Goal: Information Seeking & Learning: Learn about a topic

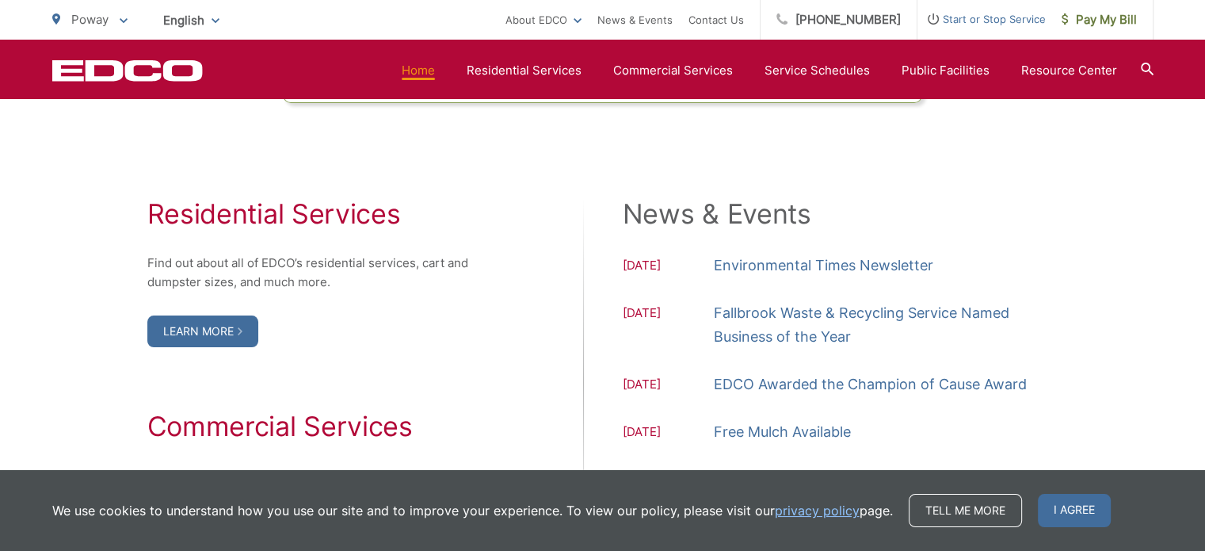
scroll to position [1585, 0]
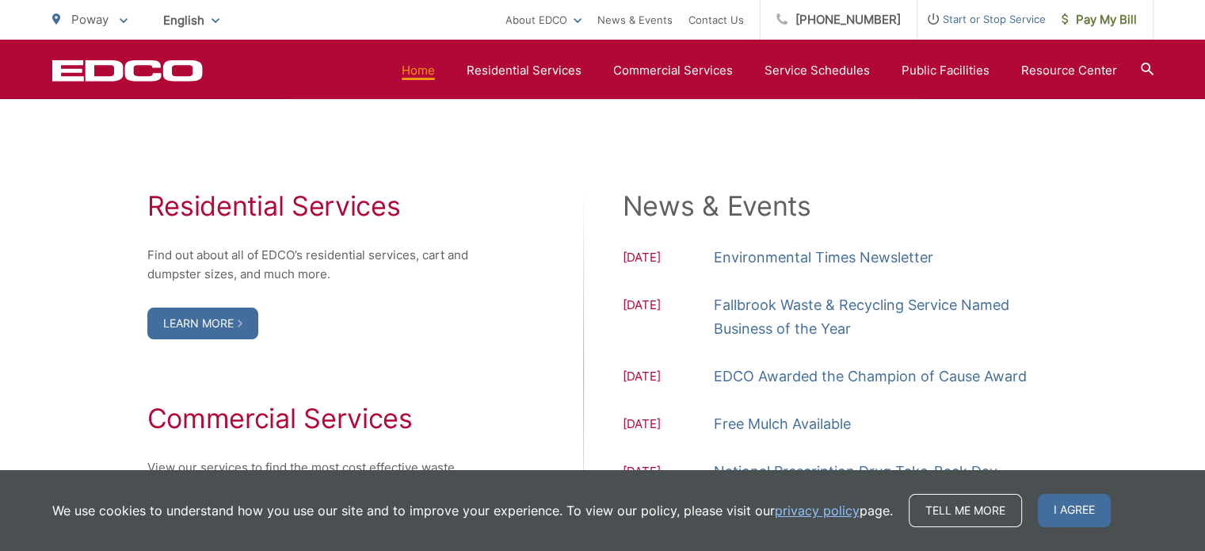
click at [208, 319] on link "Learn More" at bounding box center [202, 323] width 111 height 32
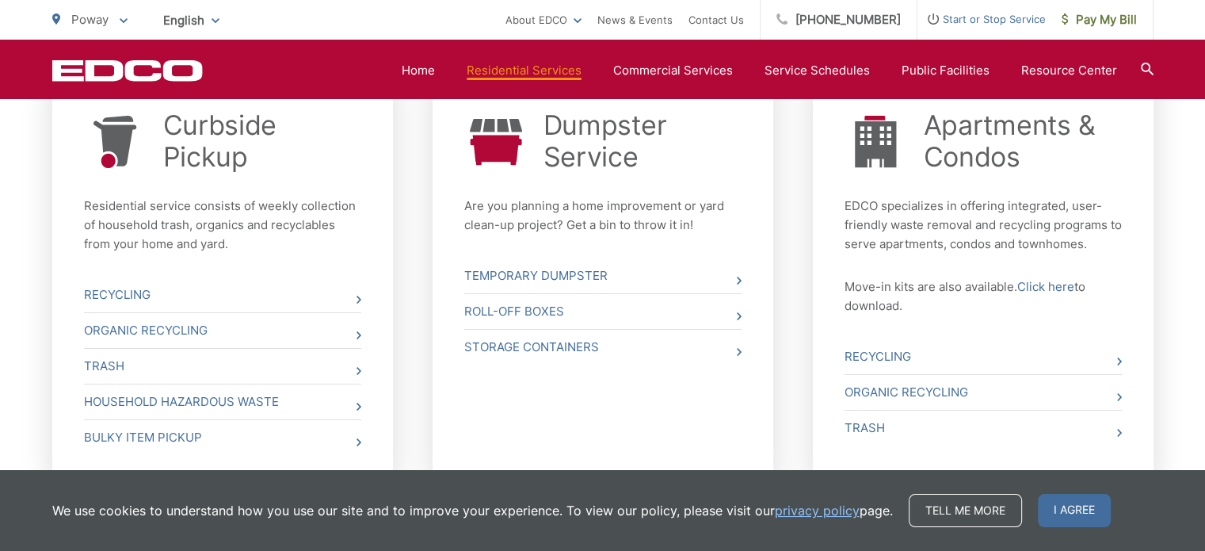
scroll to position [650, 0]
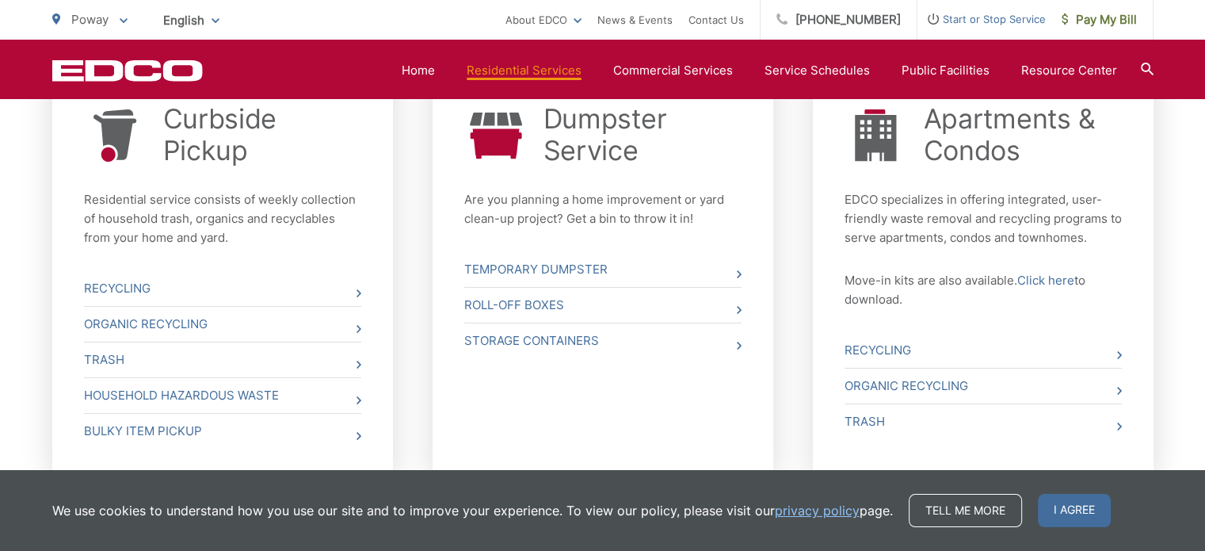
click at [739, 307] on icon at bounding box center [739, 310] width 5 height 8
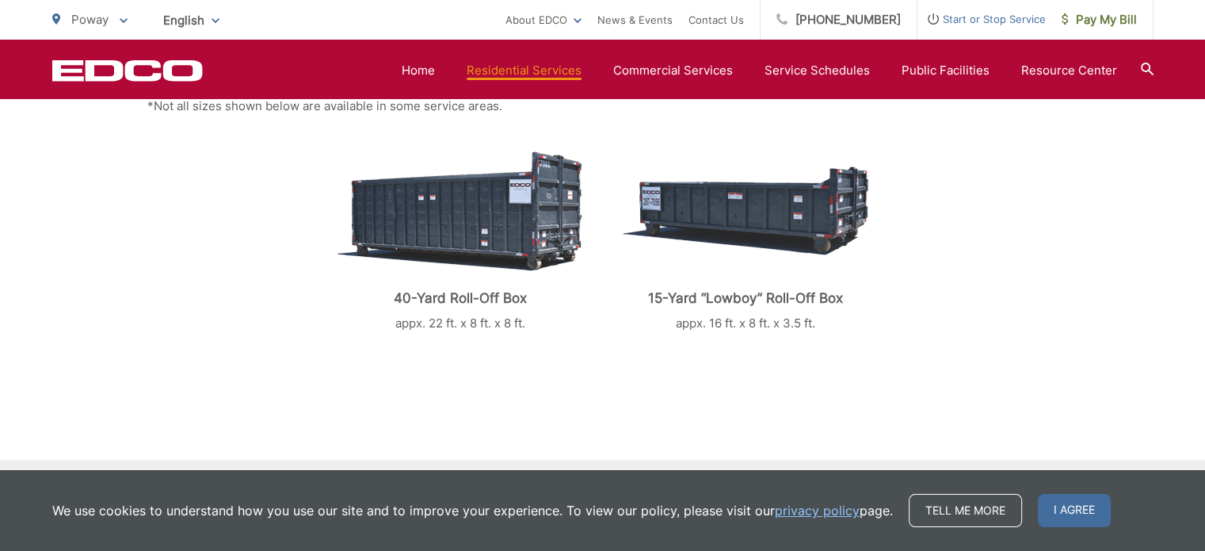
scroll to position [416, 0]
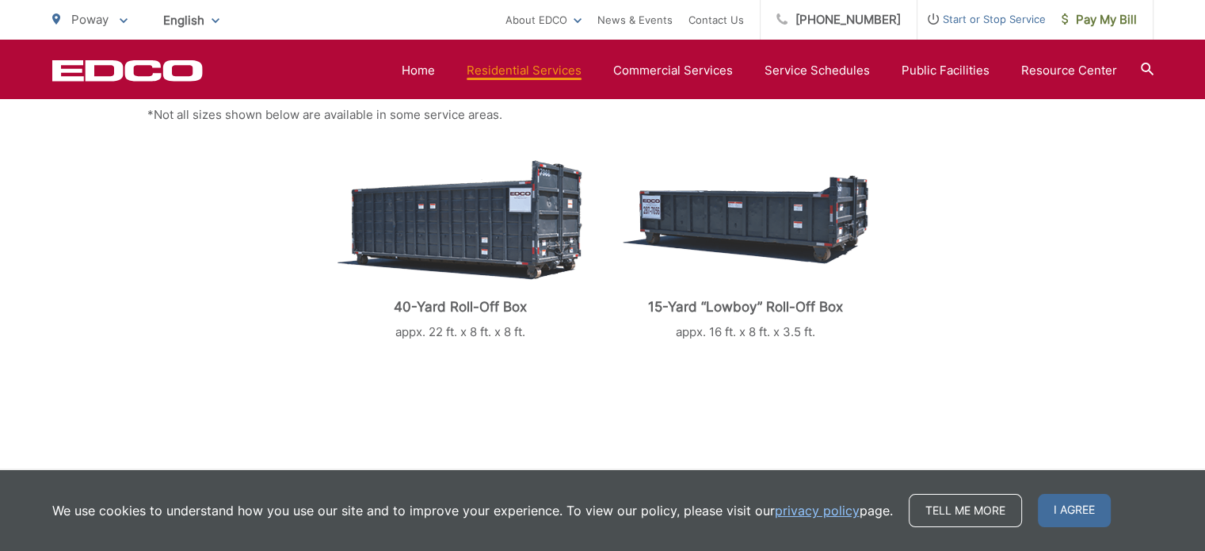
click at [488, 258] on img at bounding box center [460, 220] width 245 height 120
click at [474, 300] on p "40-Yard Roll-Off Box" at bounding box center [461, 307] width 246 height 16
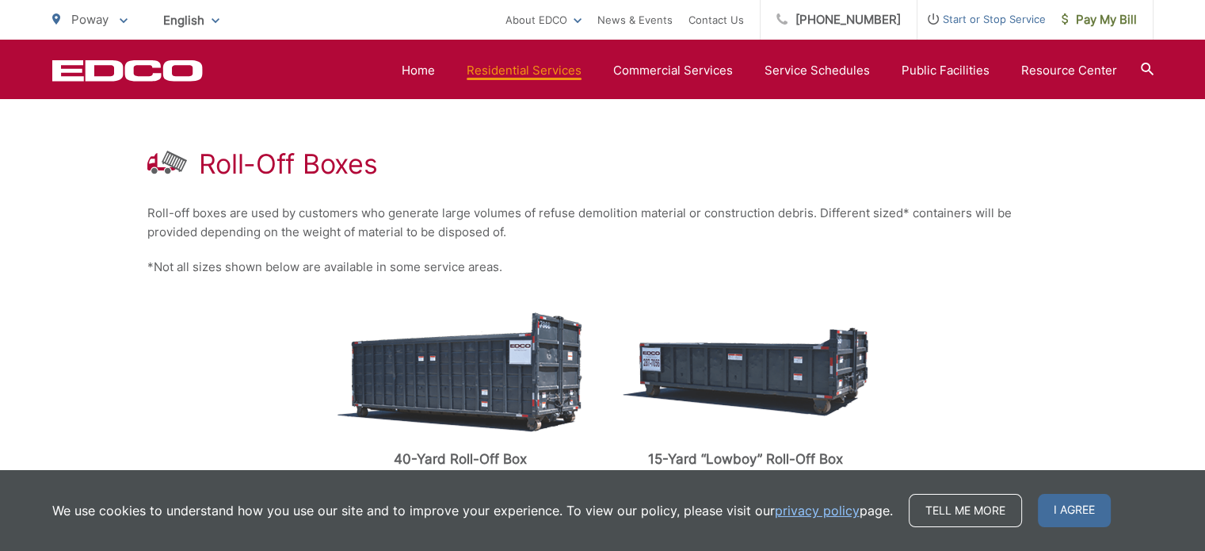
scroll to position [258, 0]
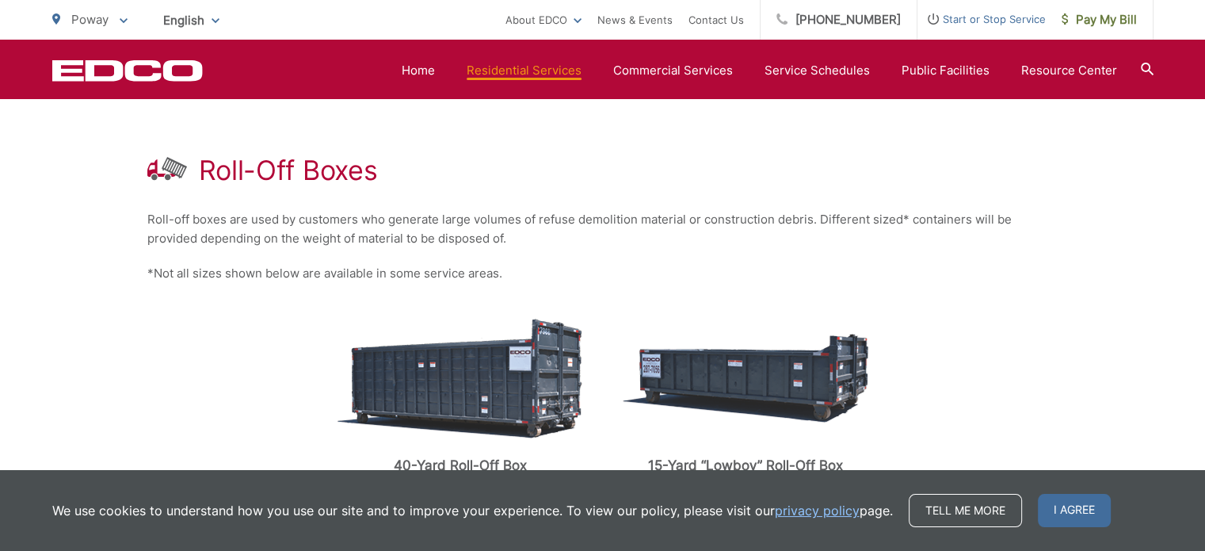
click at [0, 0] on link "Roll-Off Boxes" at bounding box center [0, 0] width 0 height 0
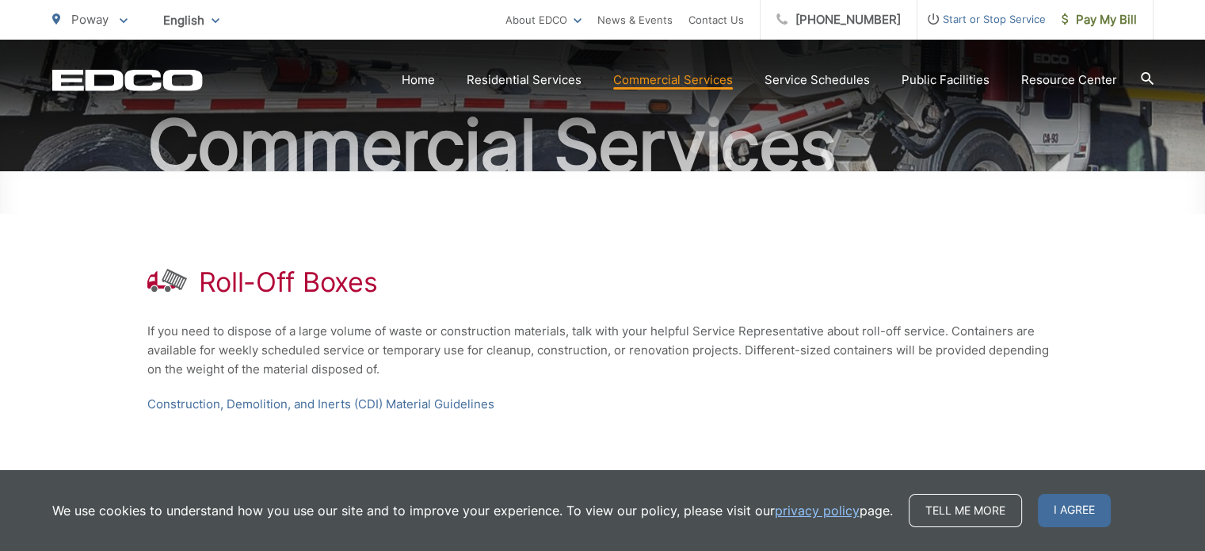
scroll to position [158, 0]
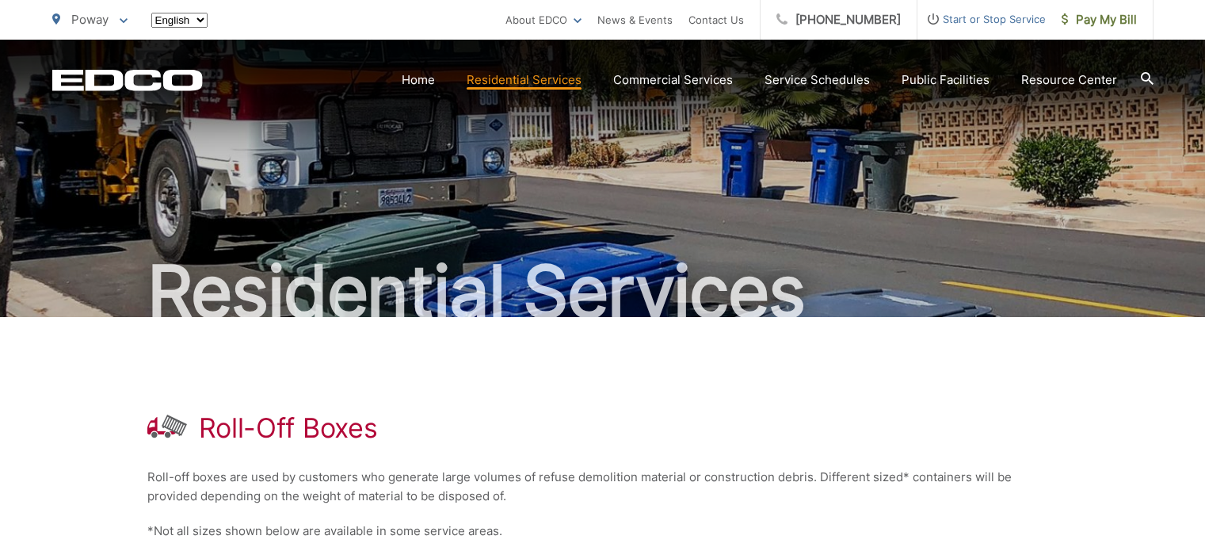
scroll to position [258, 0]
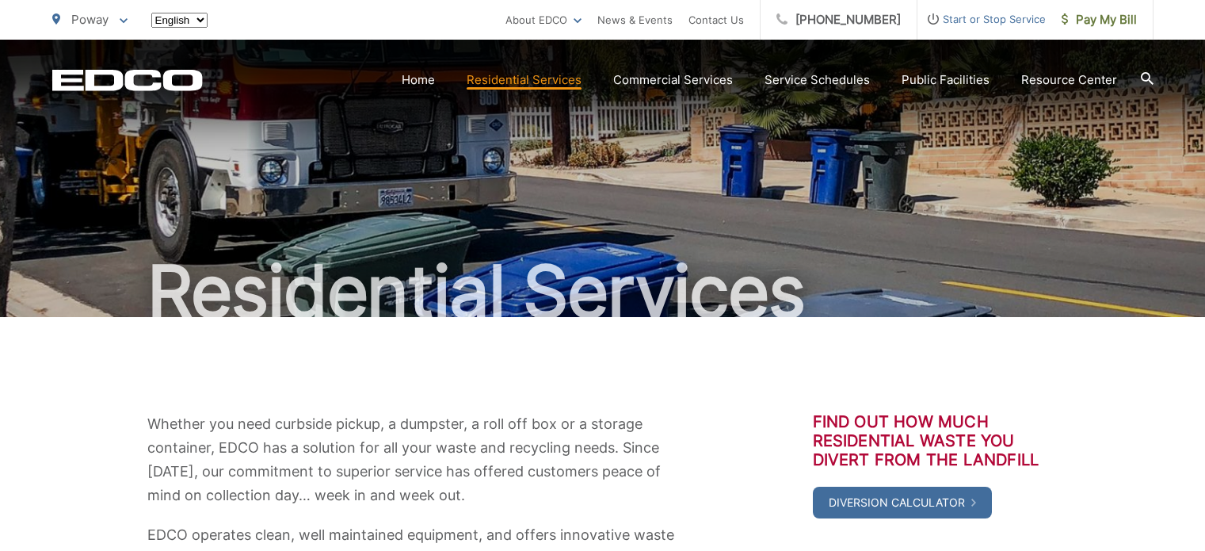
scroll to position [650, 0]
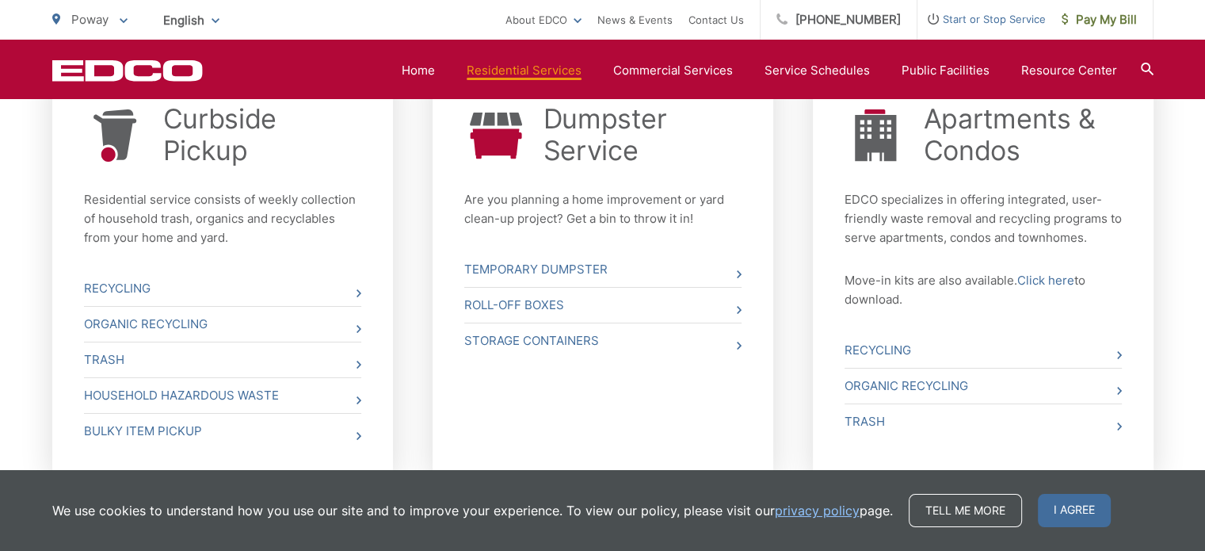
click at [738, 267] on span at bounding box center [739, 274] width 5 height 19
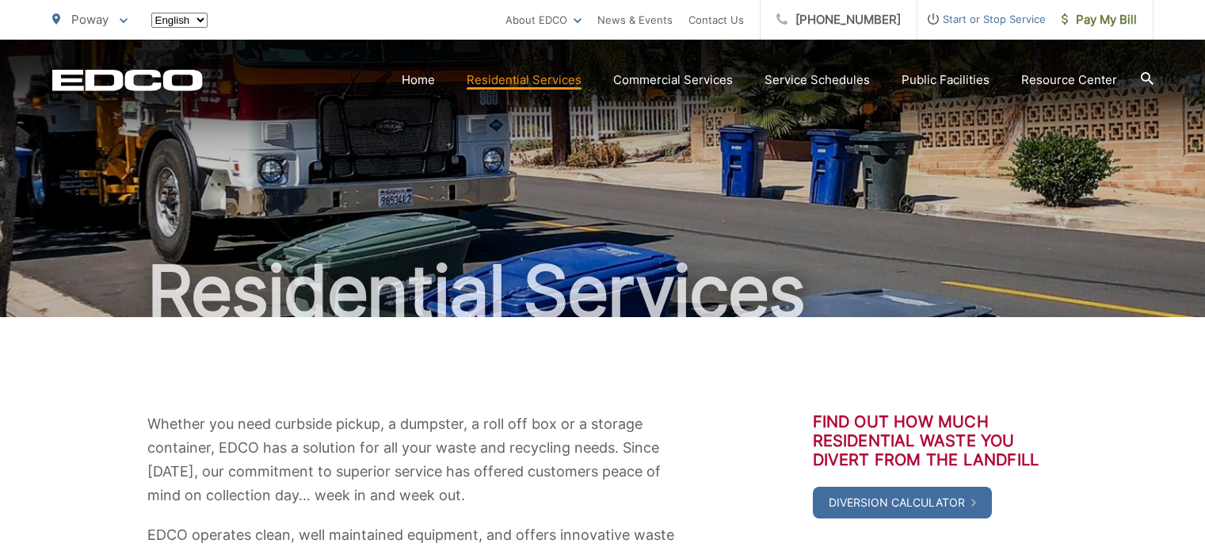
scroll to position [650, 0]
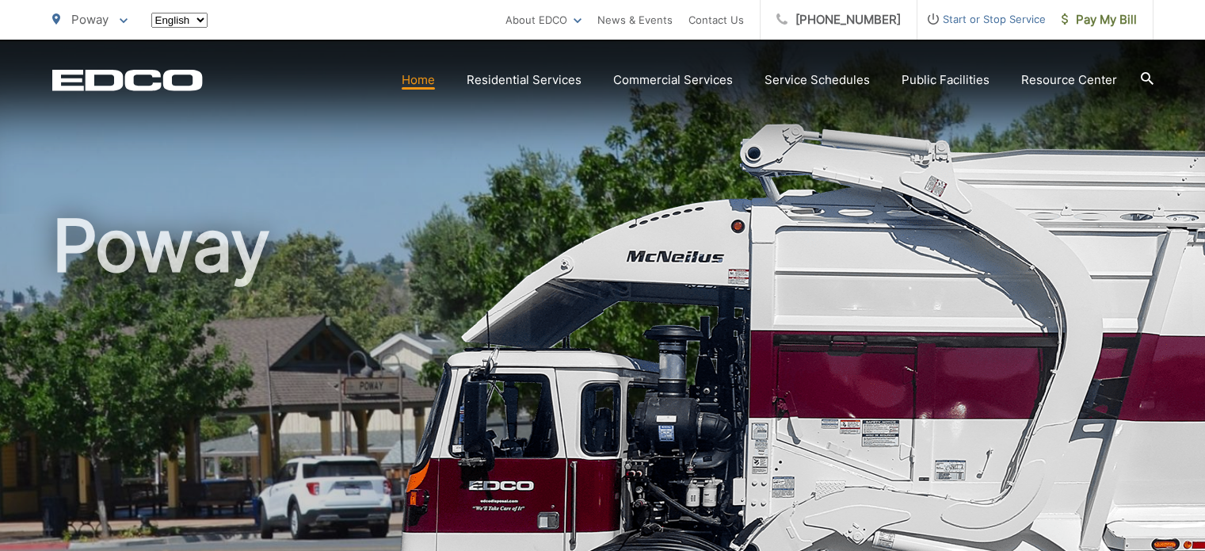
scroll to position [1585, 0]
